Goal: Transaction & Acquisition: Purchase product/service

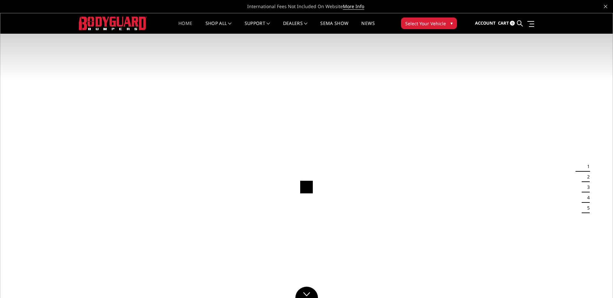
click at [452, 22] on span "▾" at bounding box center [452, 23] width 2 height 7
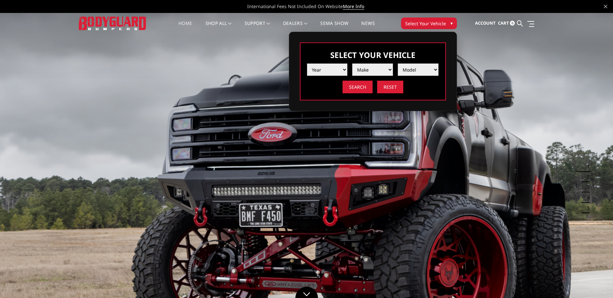
click at [336, 70] on select "Year 2025 2024 2023 2022 2021 2020 2019 2018 2017 2016 2015 2014 2013 2012 2011…" at bounding box center [327, 69] width 41 height 12
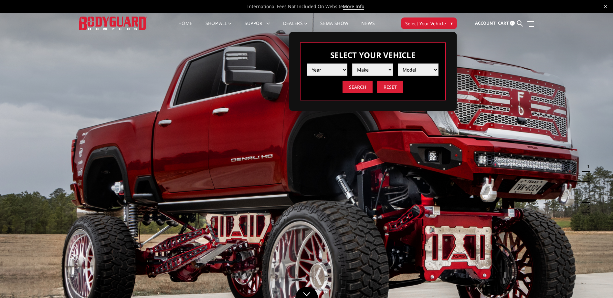
select select "yr_2017"
click at [307, 63] on select "Year 2025 2024 2023 2022 2021 2020 2019 2018 2017 2016 2015 2014 2013 2012 2011…" at bounding box center [327, 69] width 41 height 12
click at [383, 67] on select "Make Chevrolet Ford GMC Nissan Ram Toyota" at bounding box center [372, 69] width 41 height 12
select select "mk_ford"
click at [352, 63] on select "Make Chevrolet Ford GMC Nissan Ram Toyota" at bounding box center [372, 69] width 41 height 12
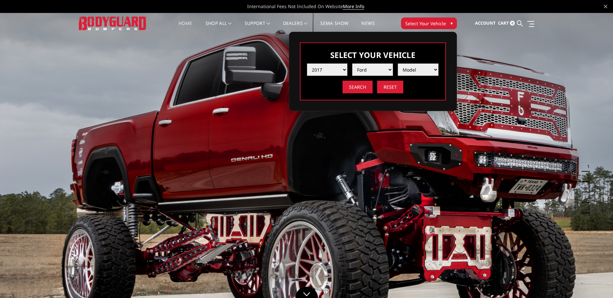
click at [423, 70] on select "Model F150 F150 Raptor F250 / F350 F450 F550" at bounding box center [418, 69] width 41 height 12
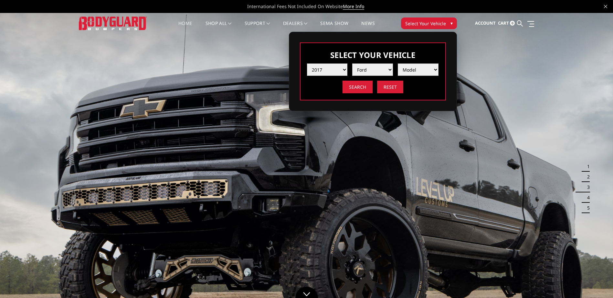
select select "md_f250-f350"
click at [398, 63] on select "Model F150 F150 Raptor F250 / F350 F450 F550" at bounding box center [418, 69] width 41 height 12
click at [362, 89] on input "Search" at bounding box center [358, 87] width 30 height 13
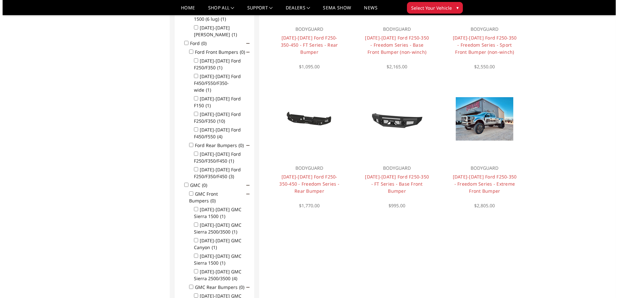
scroll to position [375, 0]
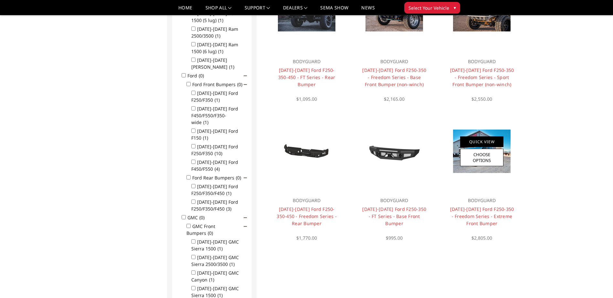
click at [480, 142] on link "Quick View" at bounding box center [482, 141] width 43 height 11
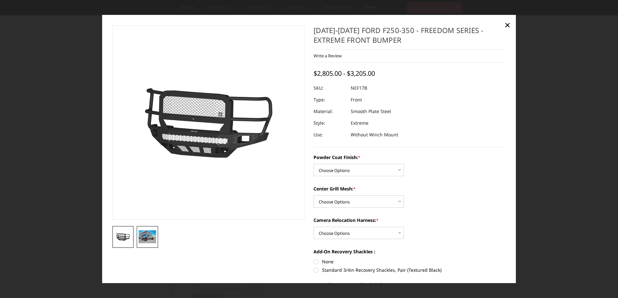
click at [149, 236] on img at bounding box center [147, 236] width 17 height 13
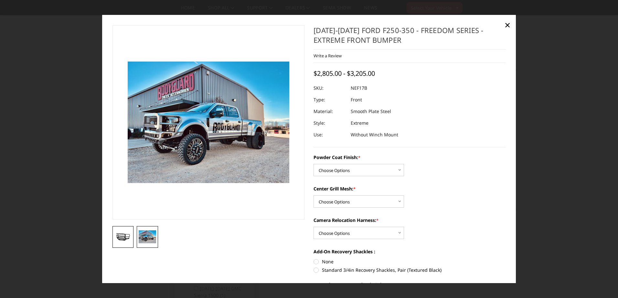
click at [126, 236] on img at bounding box center [122, 237] width 17 height 10
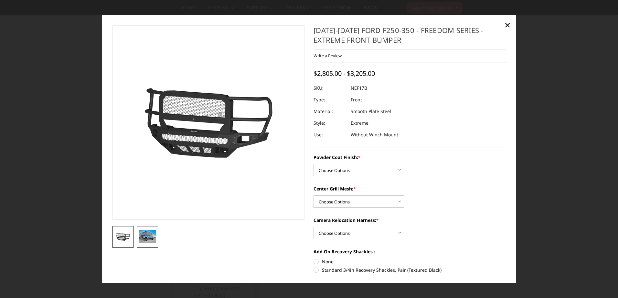
click at [147, 239] on img at bounding box center [147, 236] width 17 height 13
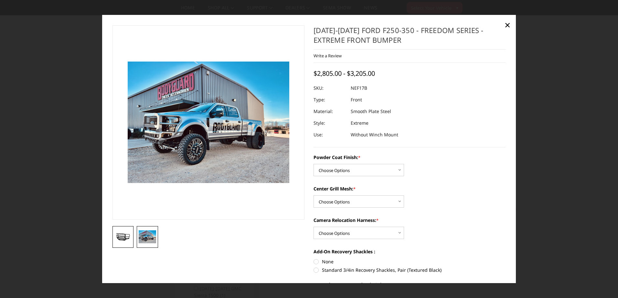
click at [125, 235] on img at bounding box center [122, 237] width 17 height 10
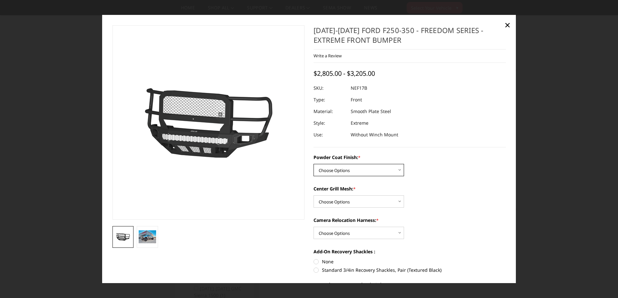
click at [399, 168] on select "Choose Options Bare Metal Textured Black Powder Coat" at bounding box center [359, 170] width 91 height 12
click at [314, 164] on select "Choose Options Bare Metal Textured Black Powder Coat" at bounding box center [359, 170] width 91 height 12
click at [396, 166] on select "Choose Options Bare Metal Textured Black Powder Coat" at bounding box center [359, 170] width 91 height 12
click at [314, 164] on select "Choose Options Bare Metal Textured Black Powder Coat" at bounding box center [359, 170] width 91 height 12
click at [395, 165] on select "Choose Options Bare Metal Textured Black Powder Coat" at bounding box center [359, 170] width 91 height 12
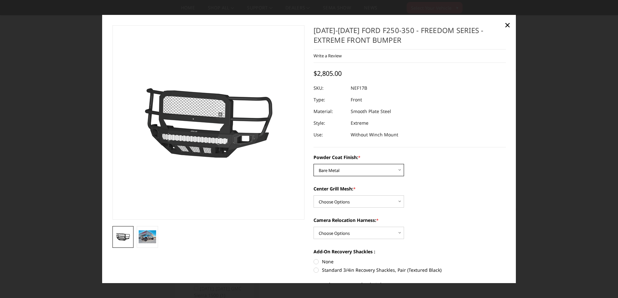
select select "3088"
click at [314, 164] on select "Choose Options Bare Metal Textured Black Powder Coat" at bounding box center [359, 170] width 91 height 12
click at [399, 173] on select "Choose Options Bare Metal Textured Black Powder Coat" at bounding box center [359, 170] width 91 height 12
click at [314, 164] on select "Choose Options Bare Metal Textured Black Powder Coat" at bounding box center [359, 170] width 91 height 12
click at [395, 170] on select "Choose Options Bare Metal Textured Black Powder Coat" at bounding box center [359, 170] width 91 height 12
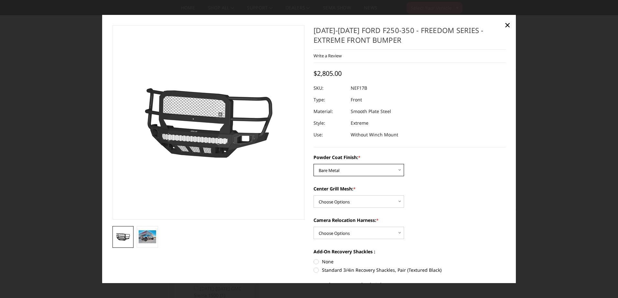
click at [314, 164] on select "Choose Options Bare Metal Textured Black Powder Coat" at bounding box center [359, 170] width 91 height 12
click at [393, 172] on select "Choose Options Bare Metal Textured Black Powder Coat" at bounding box center [359, 170] width 91 height 12
select select "3088"
click at [314, 164] on select "Choose Options Bare Metal Textured Black Powder Coat" at bounding box center [359, 170] width 91 height 12
click at [397, 198] on select "Choose Options WITH Expanded Metal in Center Grill WITHOUT Expanded Metal in Ce…" at bounding box center [359, 201] width 91 height 12
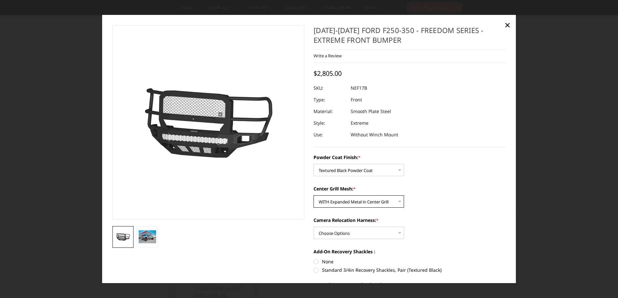
click at [314, 195] on select "Choose Options WITH Expanded Metal in Center Grill WITHOUT Expanded Metal in Ce…" at bounding box center [359, 201] width 91 height 12
click at [392, 204] on select "Choose Options WITH Expanded Metal in Center Grill WITHOUT Expanded Metal in Ce…" at bounding box center [359, 201] width 91 height 12
click at [314, 195] on select "Choose Options WITH Expanded Metal in Center Grill WITHOUT Expanded Metal in Ce…" at bounding box center [359, 201] width 91 height 12
click at [152, 241] on img at bounding box center [147, 236] width 17 height 13
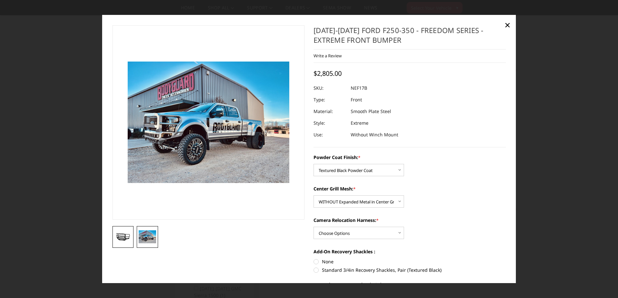
click at [128, 232] on img at bounding box center [122, 237] width 17 height 10
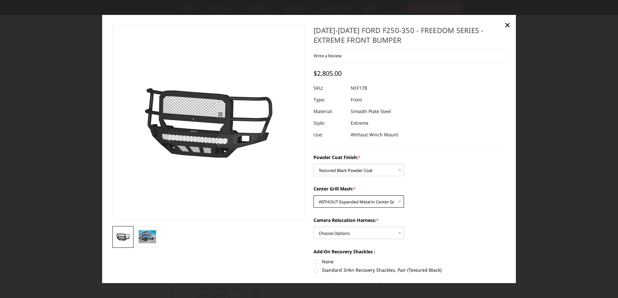
click at [366, 202] on select "Choose Options WITH Expanded Metal in Center Grill WITHOUT Expanded Metal in Ce…" at bounding box center [359, 201] width 91 height 12
select select "3089"
click at [314, 195] on select "Choose Options WITH Expanded Metal in Center Grill WITHOUT Expanded Metal in Ce…" at bounding box center [359, 201] width 91 height 12
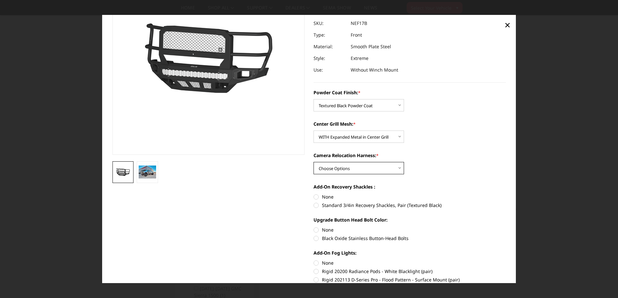
click at [395, 170] on select "Choose Options WITH Camera Relocation Harness WITHOUT Camera Relocation Harness" at bounding box center [359, 168] width 91 height 12
select select "3091"
click at [314, 162] on select "Choose Options WITH Camera Relocation Harness WITHOUT Camera Relocation Harness" at bounding box center [359, 168] width 91 height 12
click at [314, 206] on label "Standard 3/4in Recovery Shackles, Pair (Textured Black)" at bounding box center [410, 204] width 192 height 7
click at [506, 193] on input "Standard 3/4in Recovery Shackles, Pair (Textured Black)" at bounding box center [506, 193] width 0 height 0
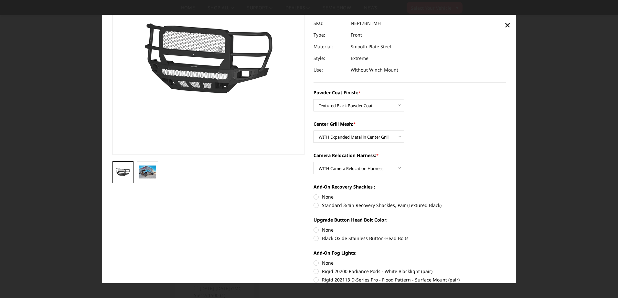
radio input "true"
click at [314, 239] on label "Black Oxide Stainless Button-Head Bolts" at bounding box center [410, 237] width 192 height 7
click at [506, 226] on input "Black Oxide Stainless Button-Head Bolts" at bounding box center [506, 226] width 0 height 0
radio input "true"
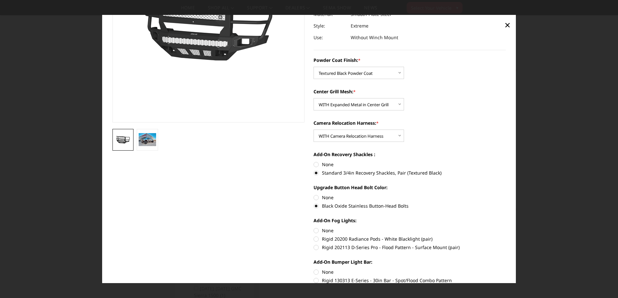
scroll to position [129, 0]
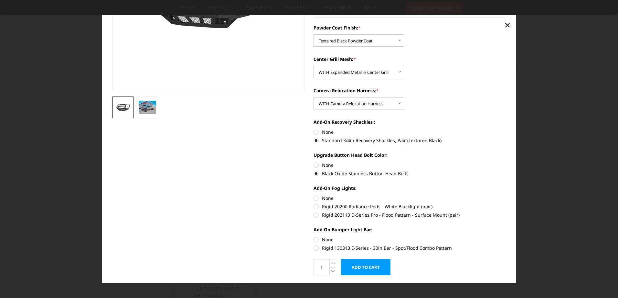
click at [317, 217] on label "Rigid 202113 D-Series Pro - Flood Pattern - Surface Mount (pair)" at bounding box center [410, 214] width 192 height 7
click at [506, 203] on input "Rigid 202113 D-Series Pro - Flood Pattern - Surface Mount (pair)" at bounding box center [506, 203] width 0 height 0
radio input "true"
click at [314, 247] on label "Rigid 130313 E-Series - 30in Bar - Spot/Flood Combo Pattern" at bounding box center [410, 247] width 192 height 7
click at [506, 236] on input "Rigid 130313 E-Series - 30in Bar - Spot/Flood Combo Pattern" at bounding box center [506, 236] width 0 height 0
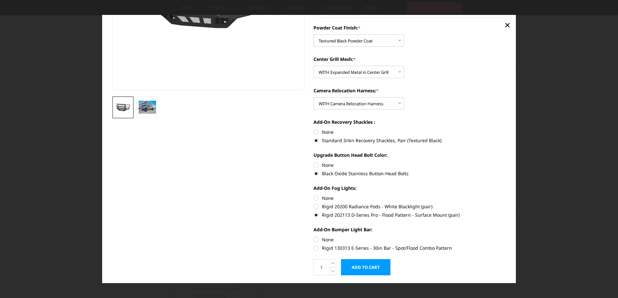
radio input "true"
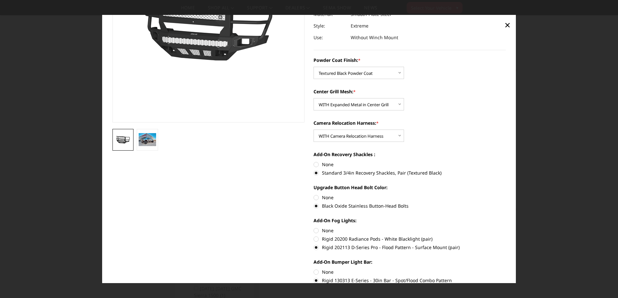
scroll to position [65, 0]
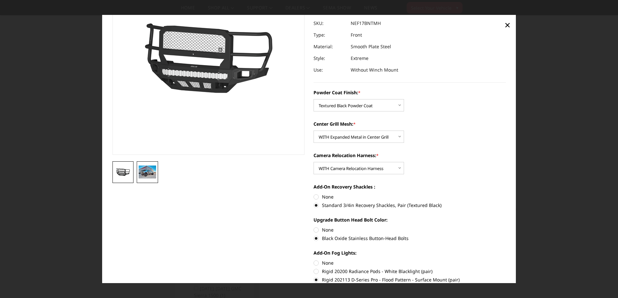
click at [149, 172] on img at bounding box center [147, 171] width 17 height 13
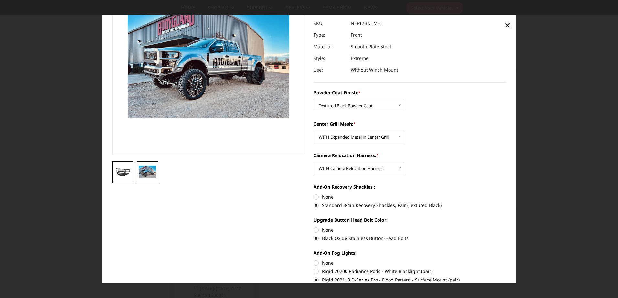
click at [130, 174] on img at bounding box center [122, 172] width 17 height 10
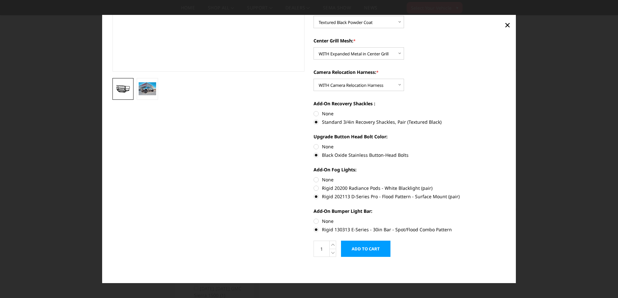
scroll to position [0, 0]
